Goal: Task Accomplishment & Management: Manage account settings

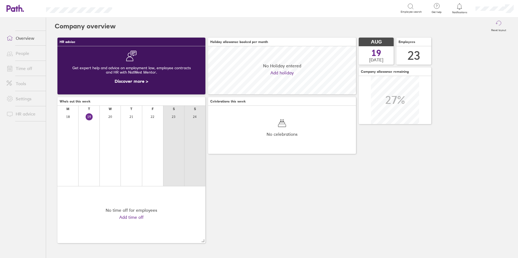
scroll to position [48, 148]
click at [32, 64] on link "Time off" at bounding box center [24, 68] width 44 height 11
